Goal: Task Accomplishment & Management: Manage account settings

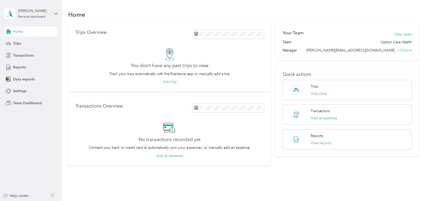
click at [187, 9] on div "Home" at bounding box center [243, 14] width 351 height 11
click at [51, 13] on div "[PERSON_NAME] Personal dashboard" at bounding box center [31, 14] width 54 height 18
click at [28, 66] on div "Log out" at bounding box center [87, 65] width 158 height 9
